Goal: Transaction & Acquisition: Obtain resource

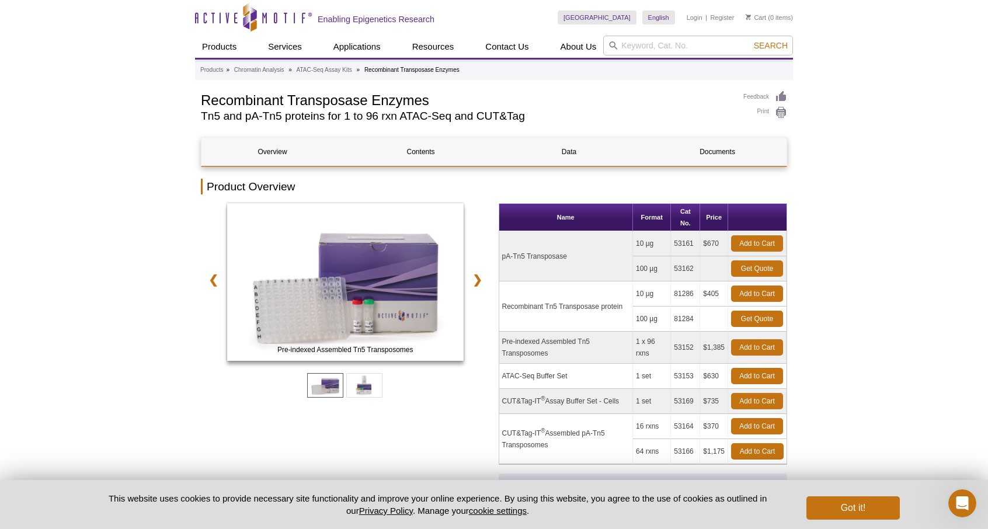
drag, startPoint x: 623, startPoint y: 302, endPoint x: 500, endPoint y: 253, distance: 131.5
click at [500, 253] on tbody "pA-Tn5 Transposase 10 µg 53161 $670 Add to Cart 100 µg 53162 Get Quote ®" at bounding box center [643, 347] width 288 height 233
copy tbody "pA-Tn5 Transposase 10 µg 53161 $670 Add to Cart 100 µg 53162 Get Quote Recombin…"
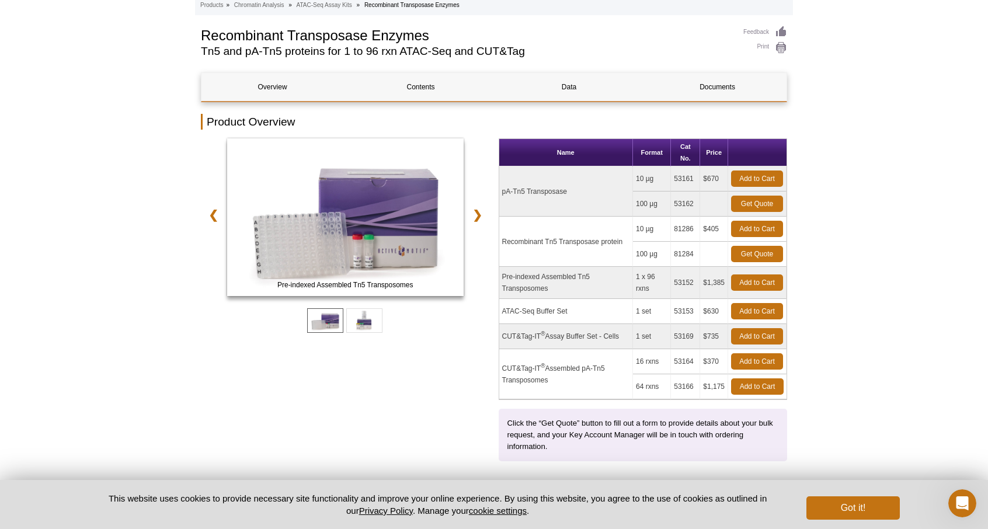
scroll to position [65, 0]
click at [756, 252] on link "Get Quote" at bounding box center [757, 253] width 52 height 16
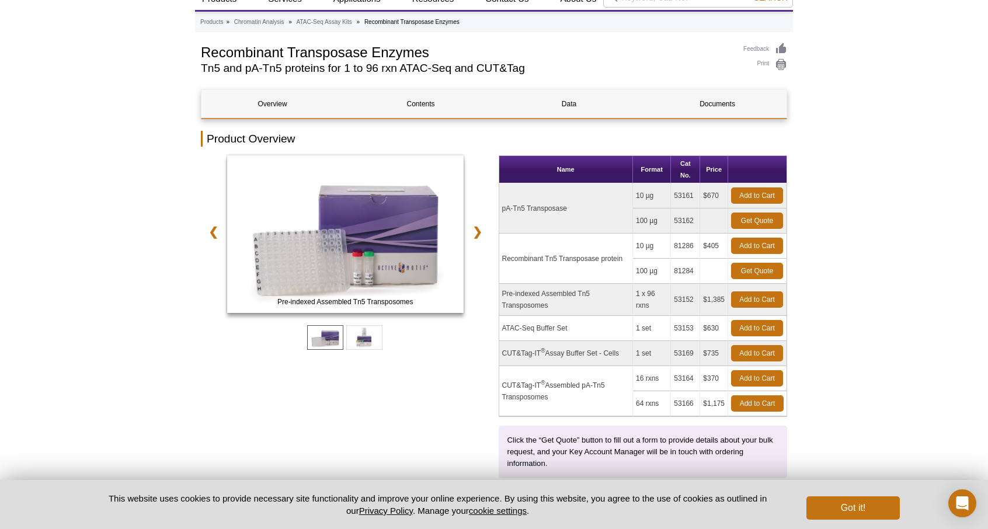
click at [411, 361] on div "Pre-indexed Assembled Tn5 Transposomes ATAC-Seq Buffer Set ❮ ❯" at bounding box center [345, 316] width 289 height 323
click at [754, 274] on link "Get Quote" at bounding box center [757, 271] width 52 height 16
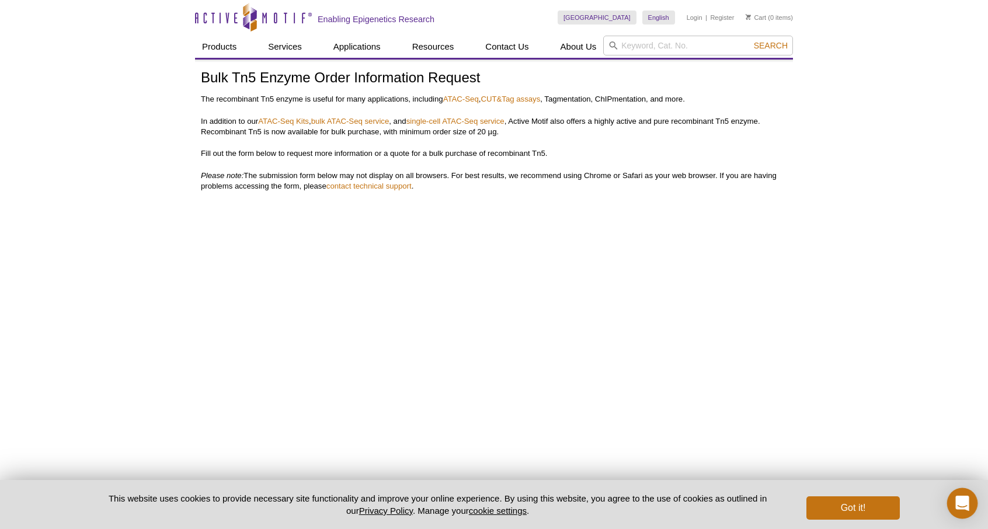
click at [966, 501] on icon "Open Intercom Messenger" at bounding box center [961, 503] width 13 height 15
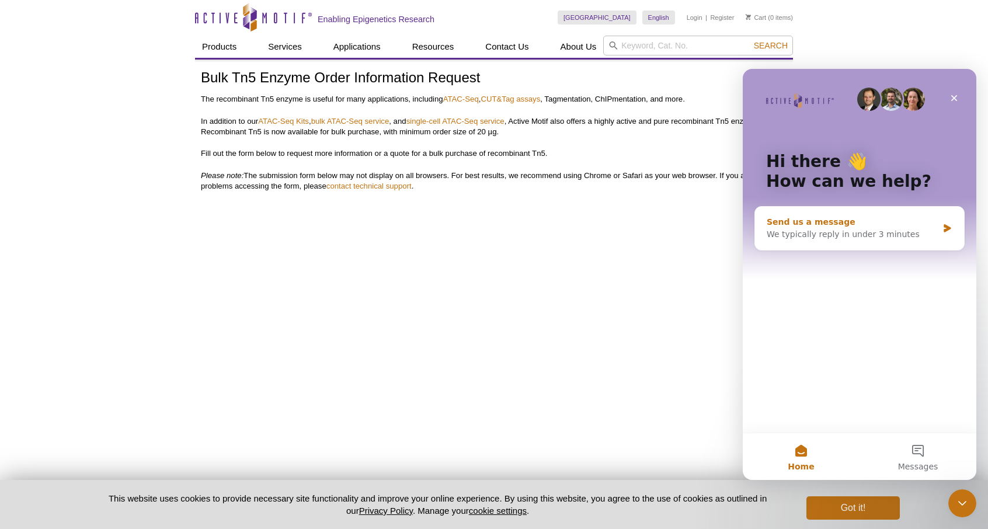
click at [899, 237] on div "We typically reply in under 3 minutes" at bounding box center [852, 234] width 171 height 12
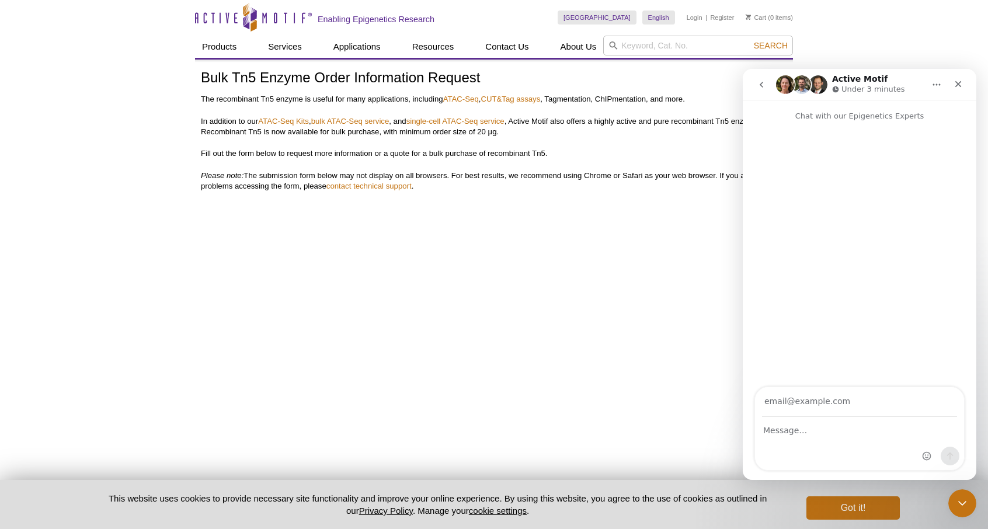
click at [810, 408] on input "Your email" at bounding box center [859, 402] width 195 height 30
type input "[EMAIL_ADDRESS][DOMAIN_NAME]"
click at [791, 444] on div "Intercom messenger" at bounding box center [859, 444] width 209 height 53
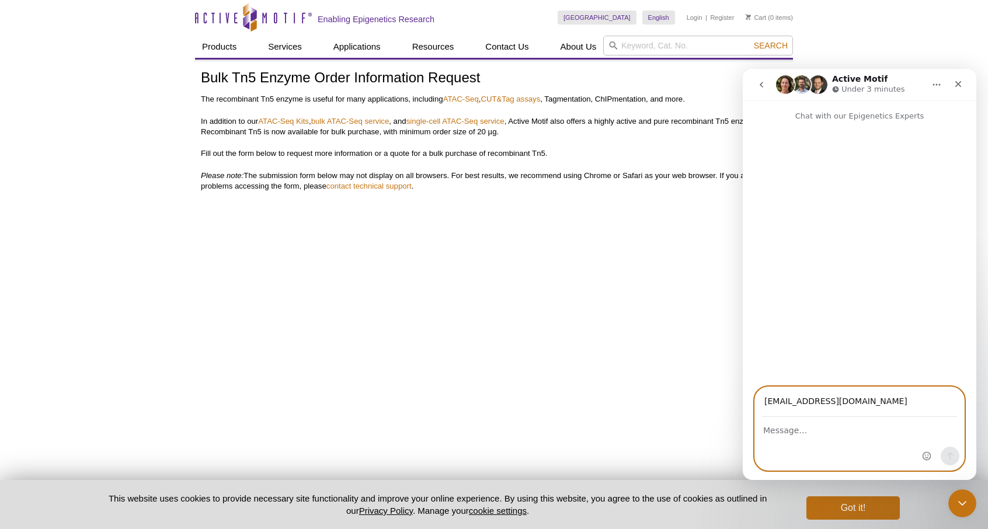
click at [790, 436] on textarea "Message…" at bounding box center [859, 428] width 209 height 20
type textarea "Hi Can i please get a quote for your Tn5?"
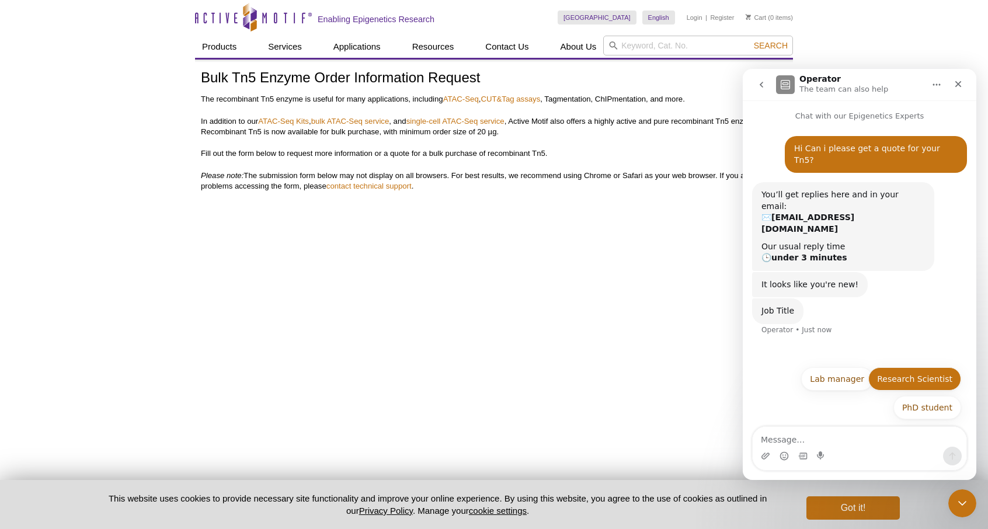
click at [910, 384] on button "Research Scientist" at bounding box center [914, 378] width 93 height 23
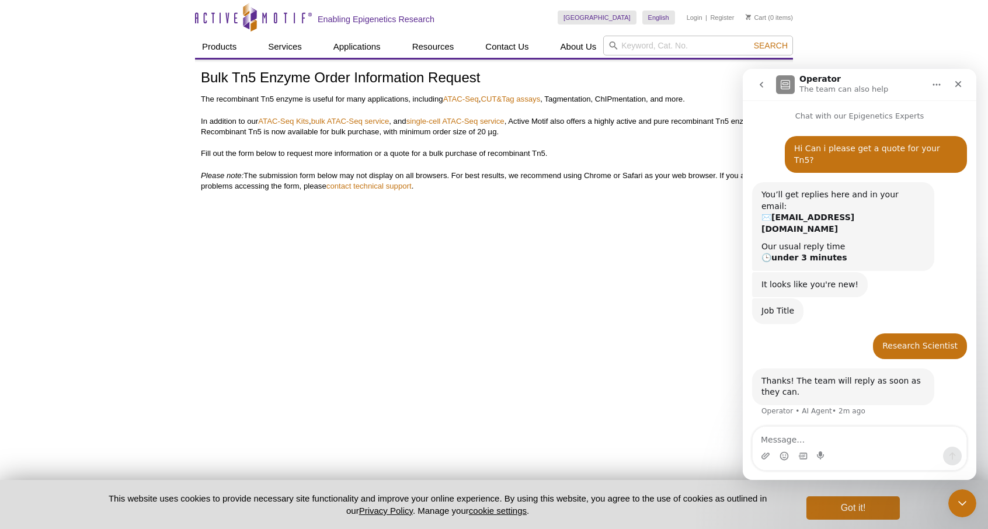
click at [816, 405] on div "Hi Can i please get a quote for your Tn5? • 2m ago You’ll get replies here and …" at bounding box center [860, 276] width 234 height 309
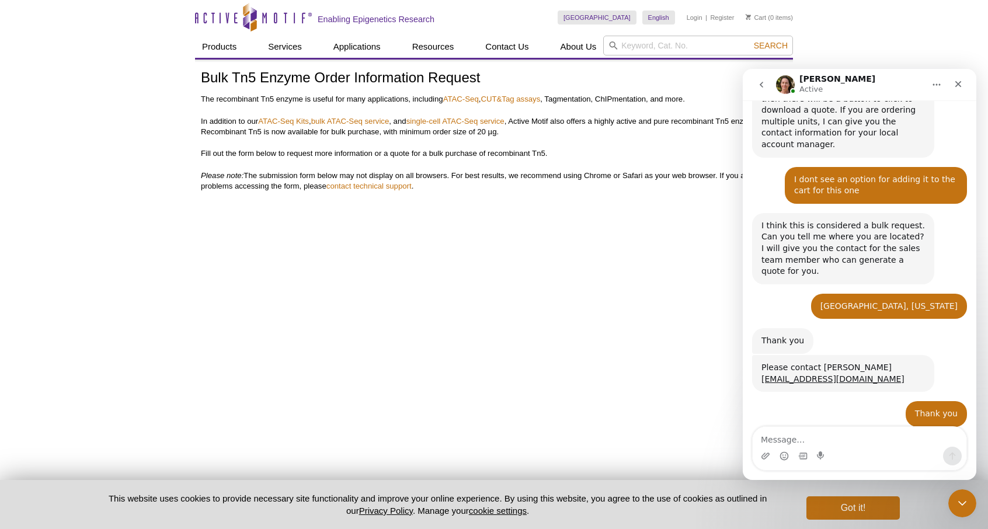
scroll to position [460, 0]
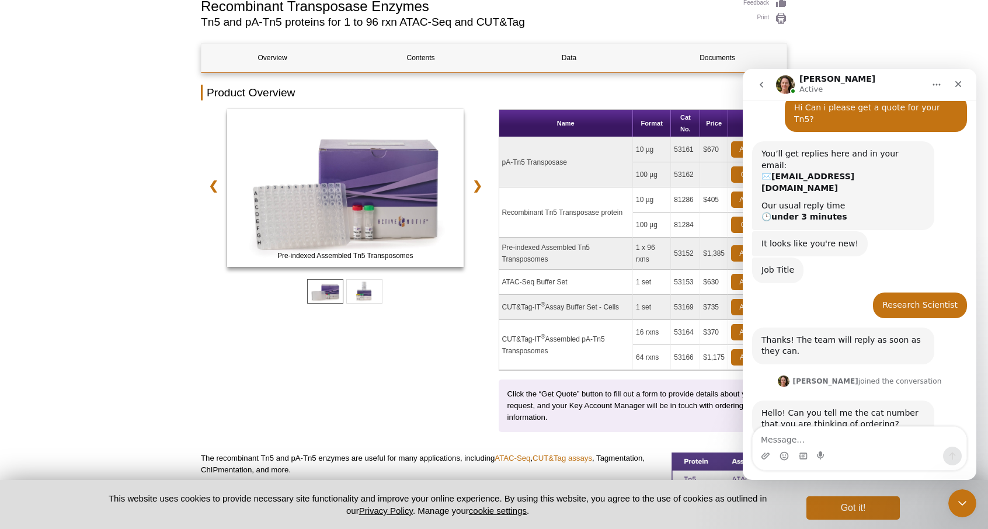
scroll to position [93, 0]
click at [684, 226] on td "81284" at bounding box center [685, 225] width 29 height 25
copy td "81284"
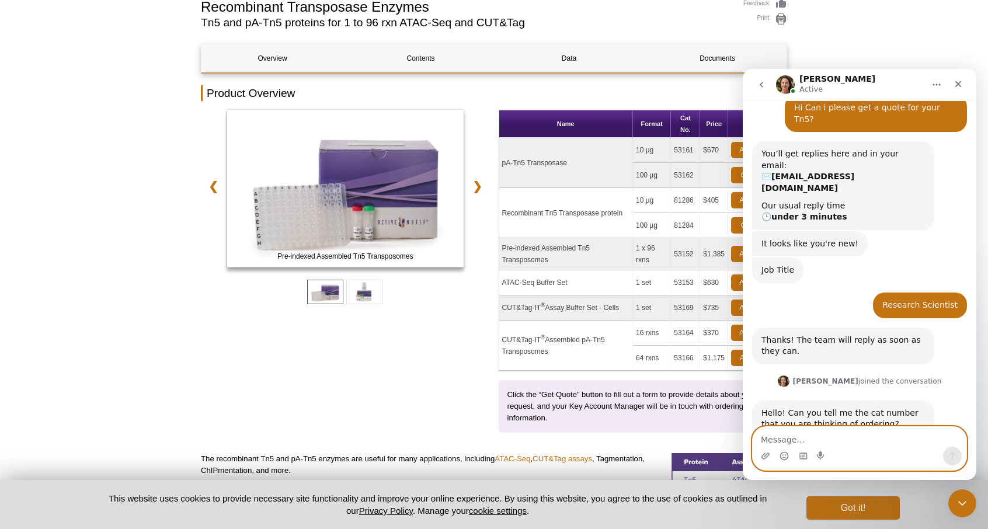
click at [789, 441] on textarea "Message…" at bounding box center [860, 437] width 214 height 20
paste textarea "81284"
type textarea "81284"
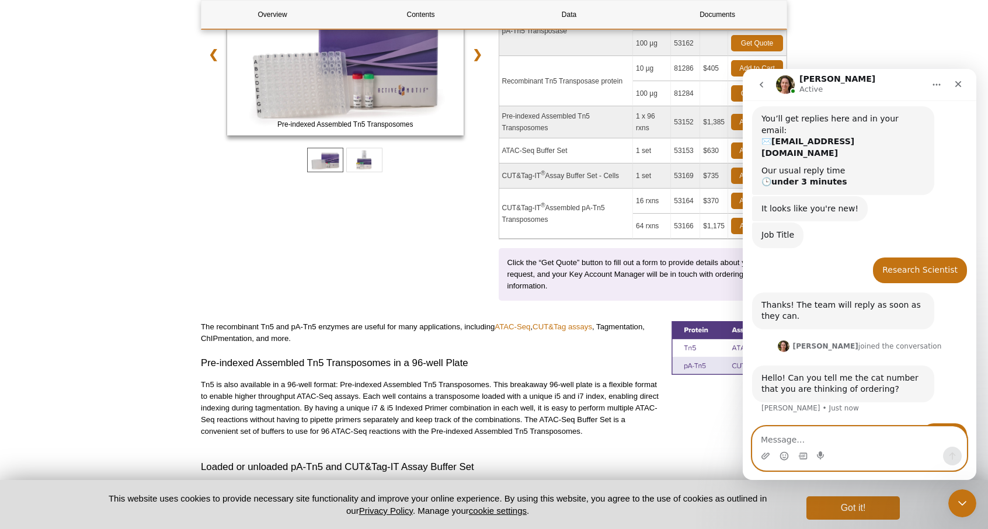
scroll to position [226, 0]
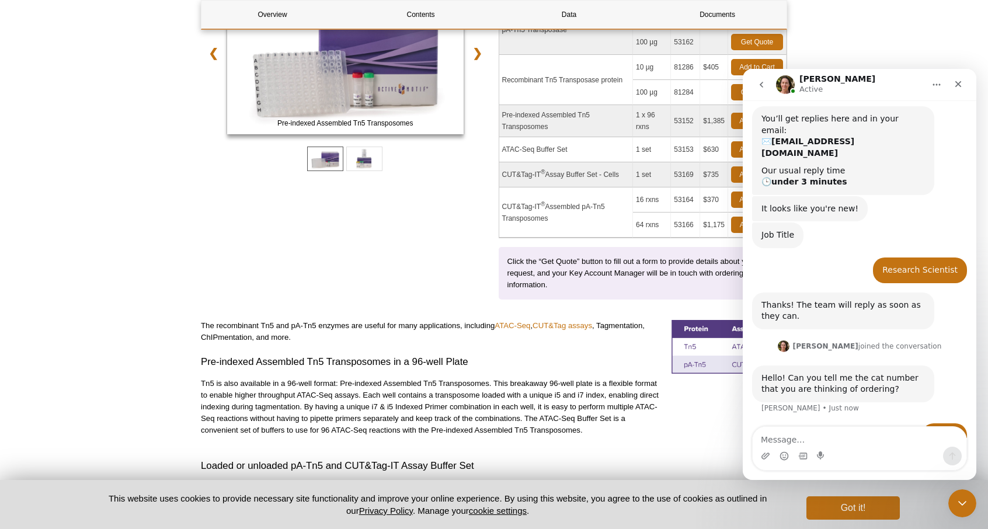
click at [600, 276] on p "Click the “Get Quote” button to fill out a form to provide details about your b…" at bounding box center [643, 273] width 272 height 35
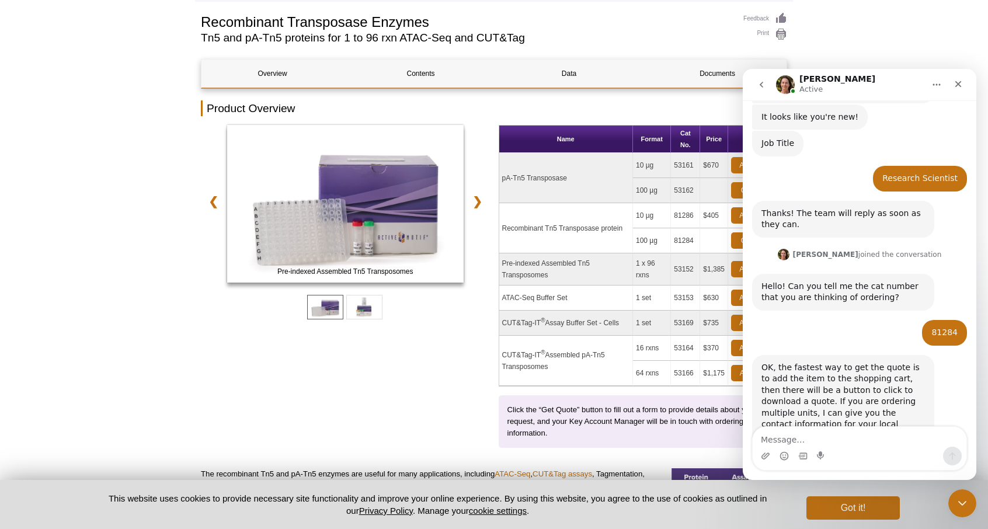
scroll to position [79, 0]
click at [937, 86] on icon "Home" at bounding box center [936, 84] width 9 height 9
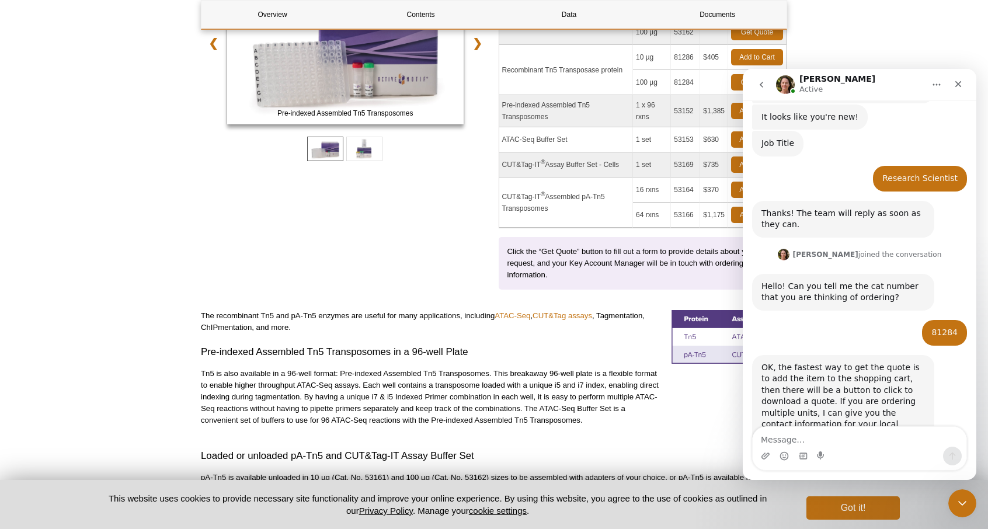
scroll to position [256, 0]
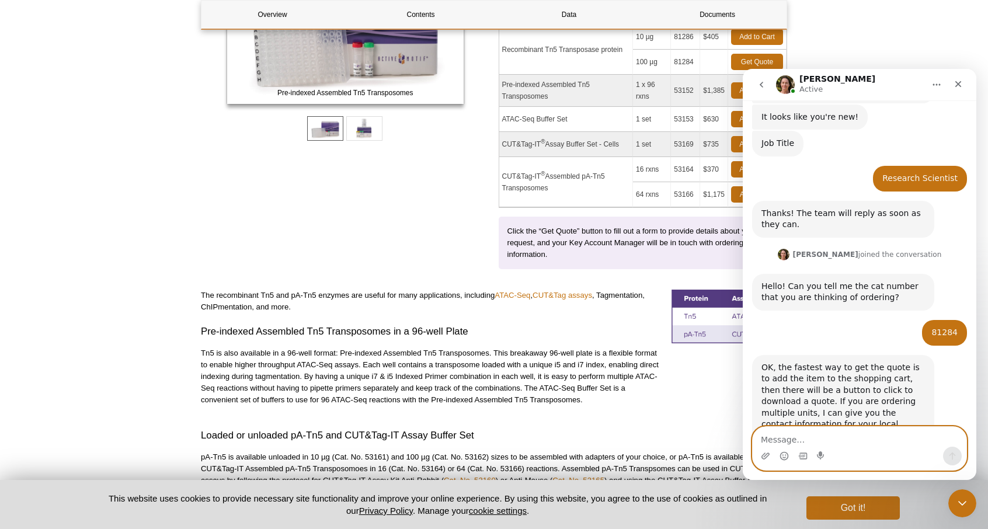
click at [801, 432] on textarea "Message…" at bounding box center [860, 437] width 214 height 20
type textarea "I dont see an option for adding it to the cart for this one"
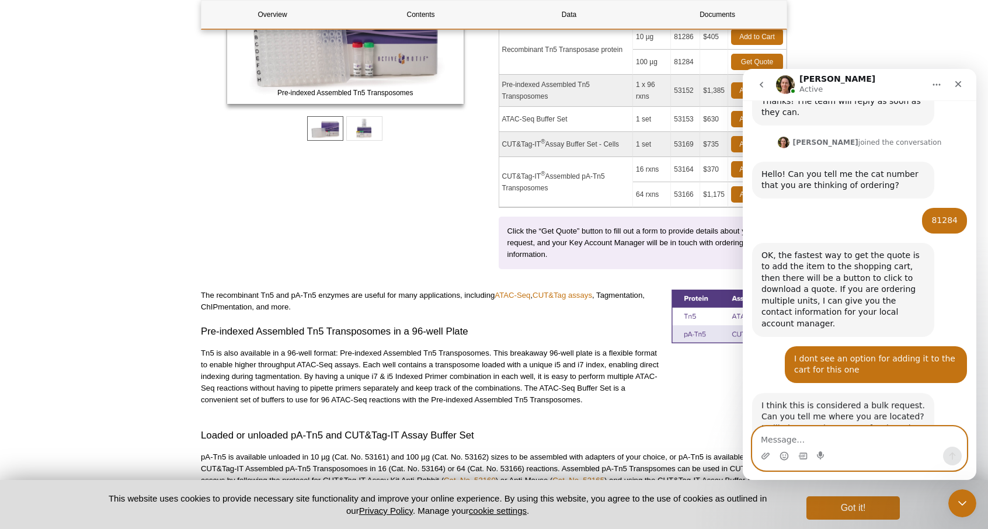
scroll to position [283, 0]
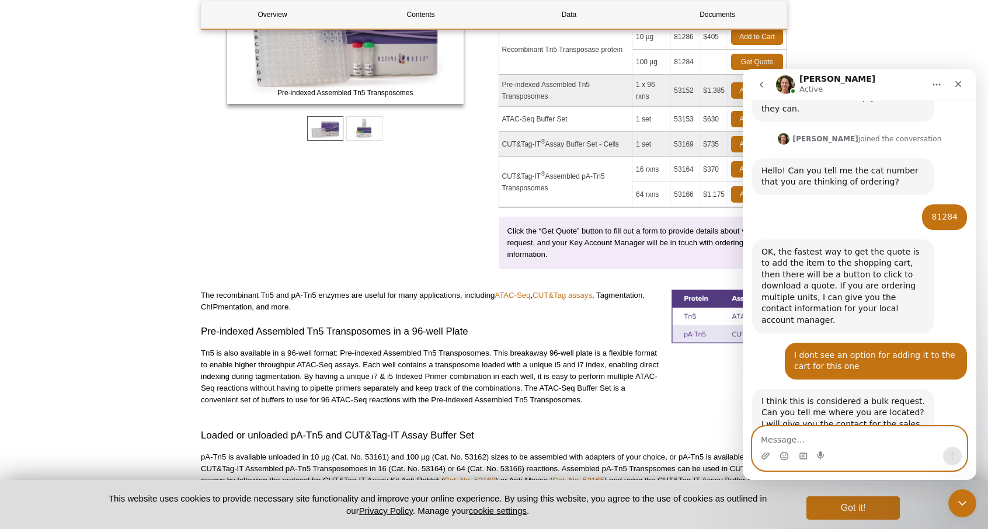
click at [821, 441] on textarea "Message…" at bounding box center [860, 437] width 214 height 20
type textarea "Boston, Massachusetts"
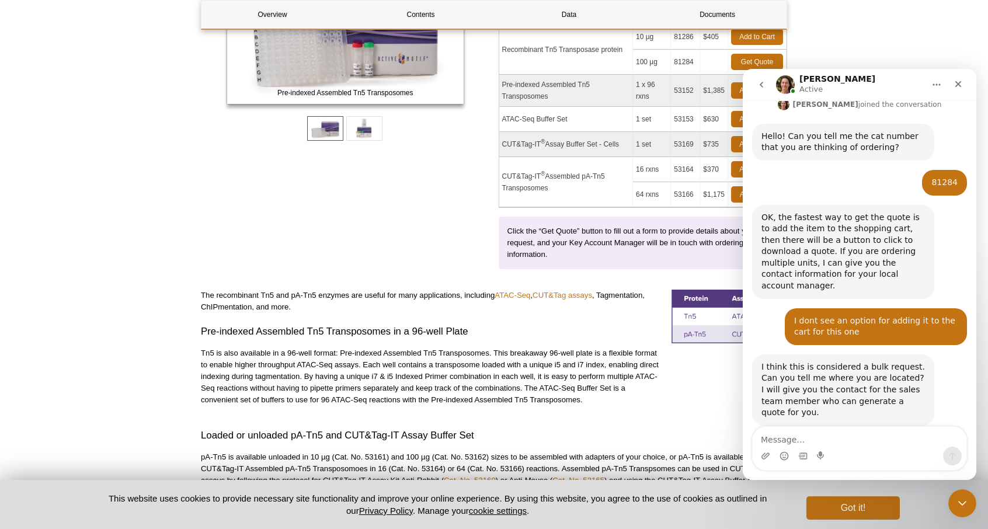
click at [612, 294] on p "The recombinant Tn5 and pA-Tn5 enzymes are useful for many applications, includ…" at bounding box center [432, 301] width 462 height 23
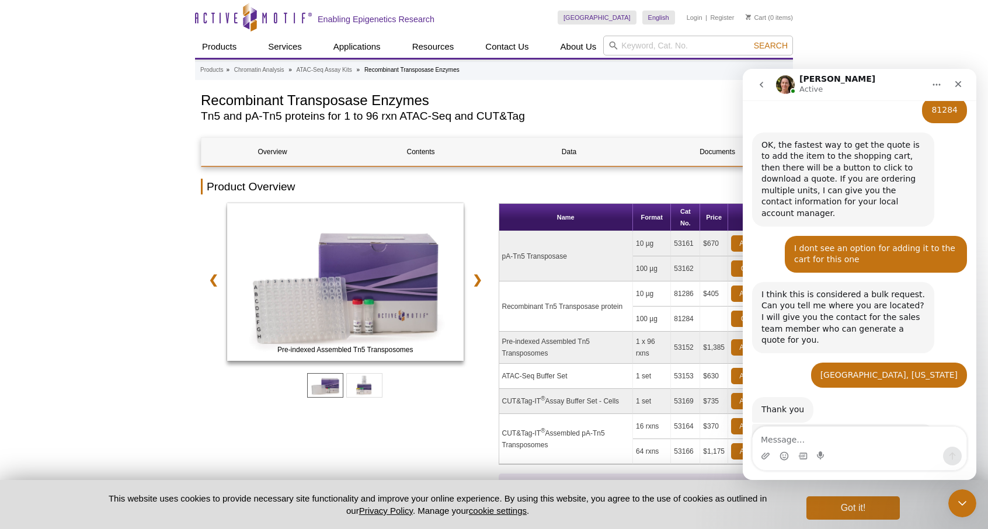
scroll to position [391, 0]
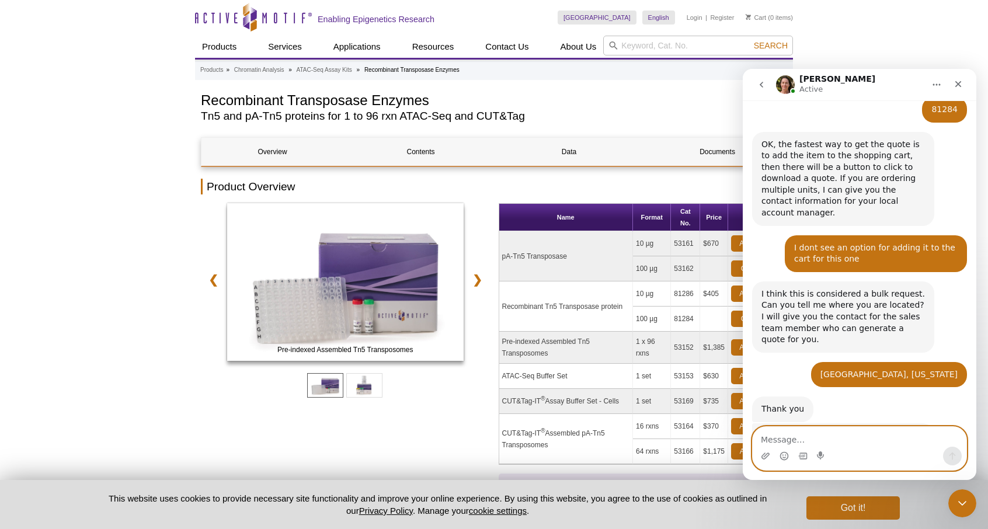
click at [833, 430] on textarea "Message…" at bounding box center [860, 437] width 214 height 20
type textarea "Thank you"
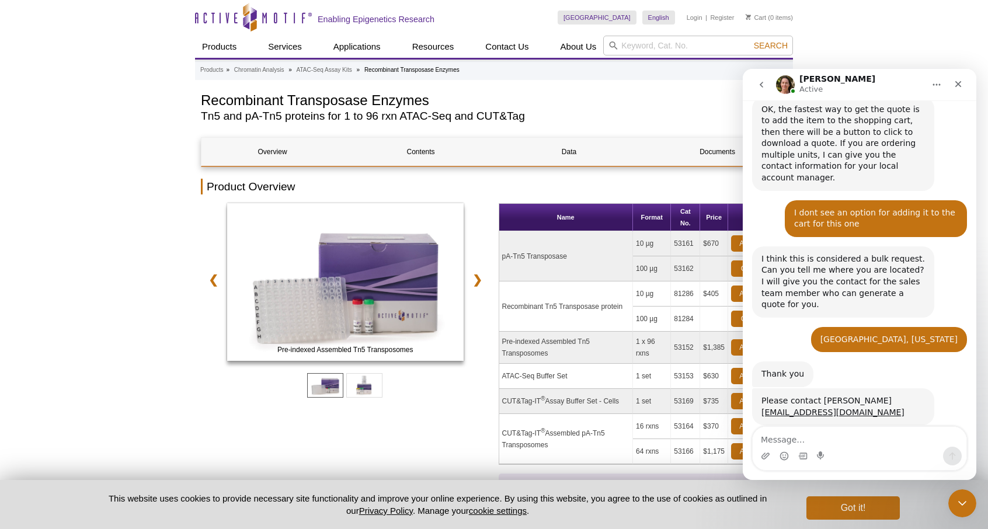
click at [207, 297] on div "Pre-indexed Assembled Tn5 Transposomes" at bounding box center [345, 283] width 289 height 161
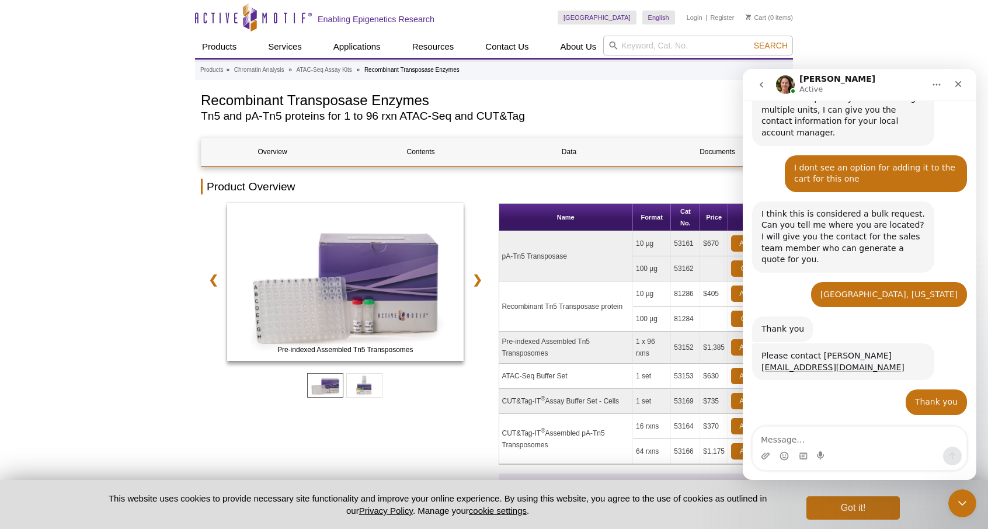
scroll to position [460, 0]
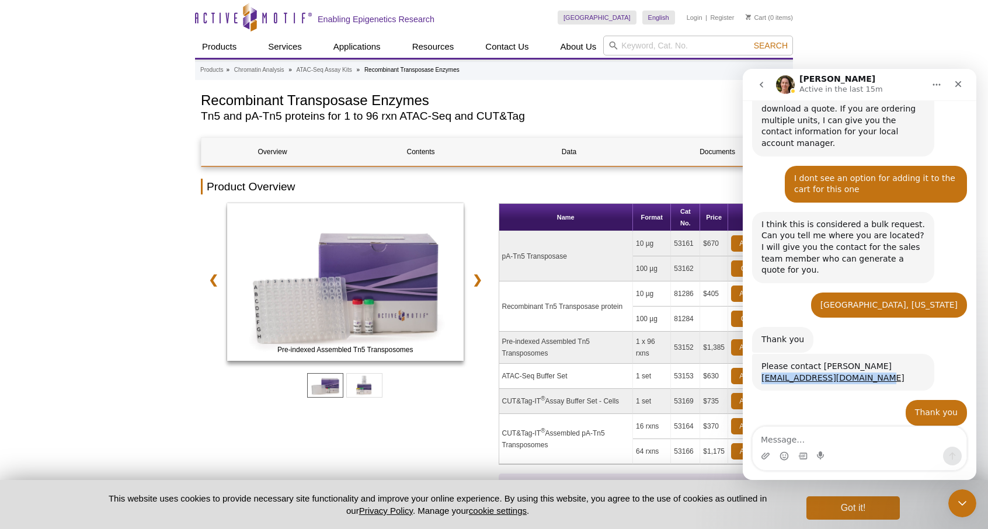
drag, startPoint x: 871, startPoint y: 322, endPoint x: 757, endPoint y: 324, distance: 113.9
click at [757, 354] on div "Please contact Kevin Celestrin kcelestrin@activemotif.com Madeleine • 7m ago" at bounding box center [843, 372] width 182 height 37
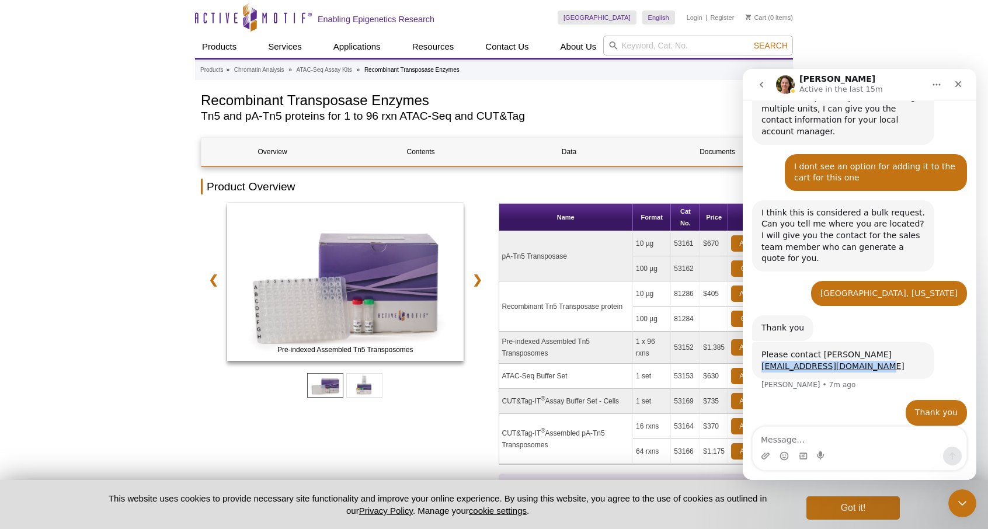
copy link "kcelestrin@activemotif.com"
click at [959, 86] on icon "Close" at bounding box center [958, 83] width 9 height 9
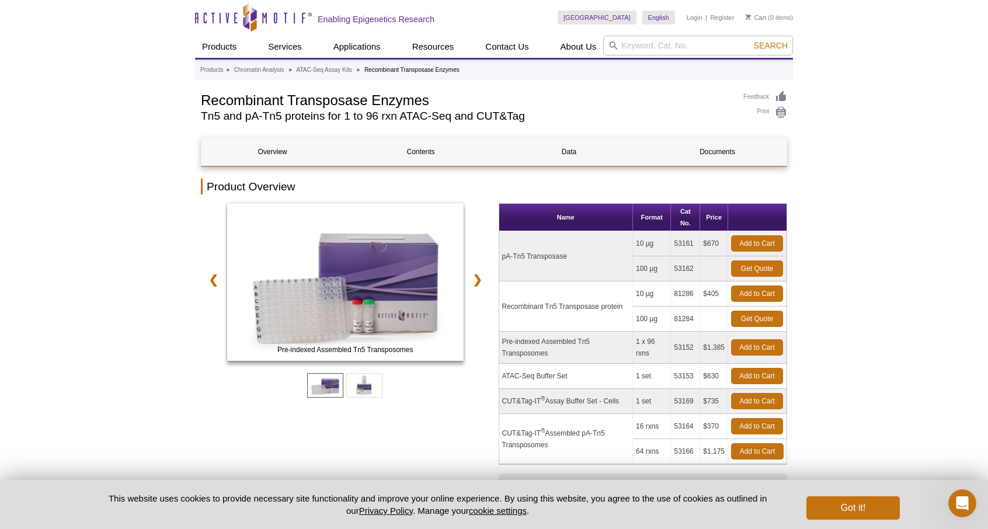
scroll to position [460, 0]
drag, startPoint x: 694, startPoint y: 319, endPoint x: 673, endPoint y: 321, distance: 21.1
click at [673, 321] on td "81284" at bounding box center [685, 319] width 29 height 25
copy td "81284"
click at [965, 504] on icon "Open Intercom Messenger" at bounding box center [960, 501] width 19 height 19
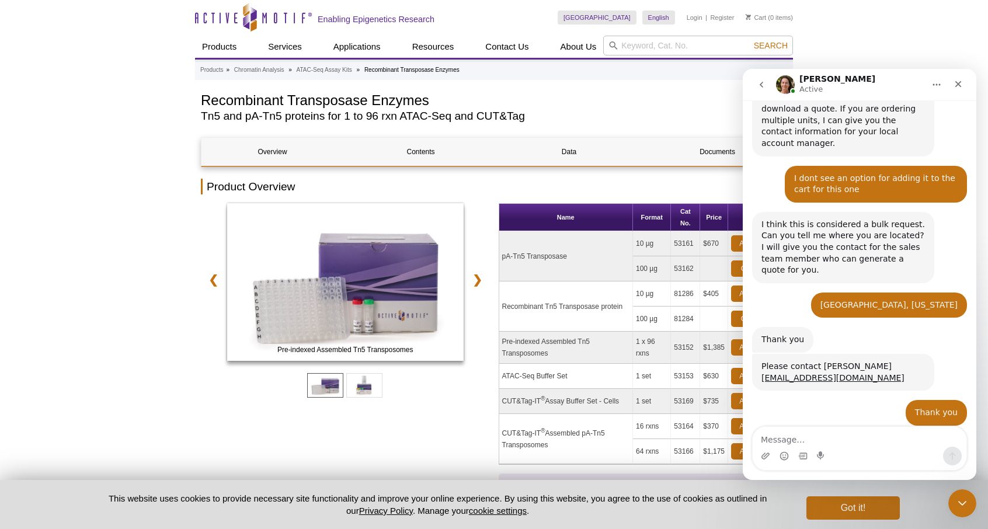
click at [596, 297] on td "Recombinant Tn5 Transposase protein" at bounding box center [566, 306] width 134 height 50
drag, startPoint x: 621, startPoint y: 304, endPoint x: 502, endPoint y: 304, distance: 119.1
click at [502, 304] on td "Recombinant Tn5 Transposase protein" at bounding box center [566, 306] width 134 height 50
copy td "Recombinant Tn5 Transposase protein"
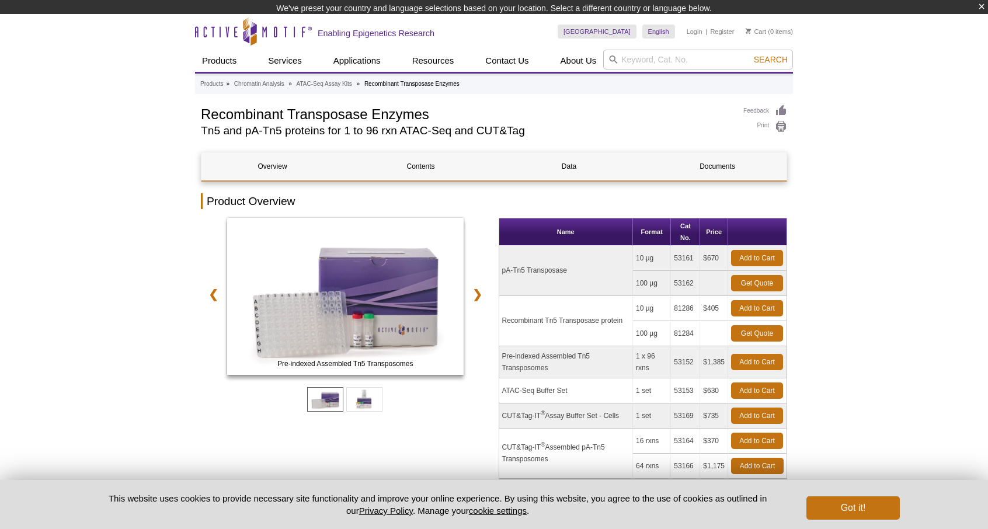
scroll to position [58, 0]
